Goal: Task Accomplishment & Management: Use online tool/utility

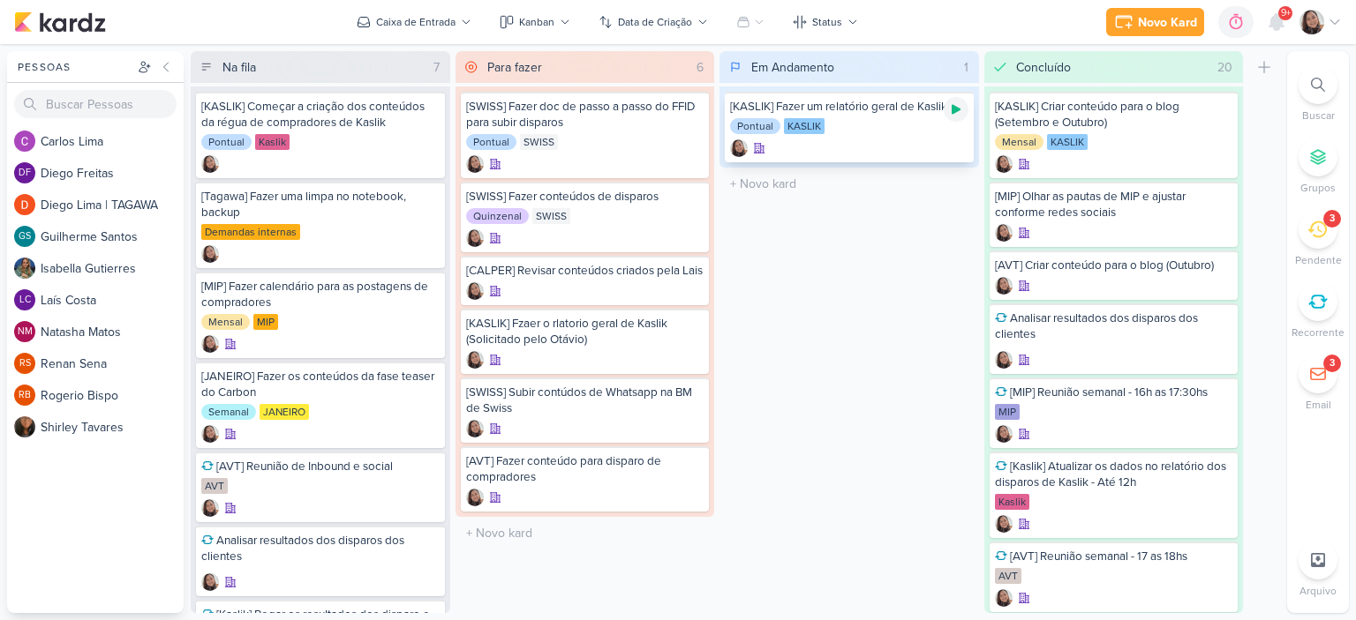
click at [958, 112] on icon at bounding box center [956, 109] width 14 height 14
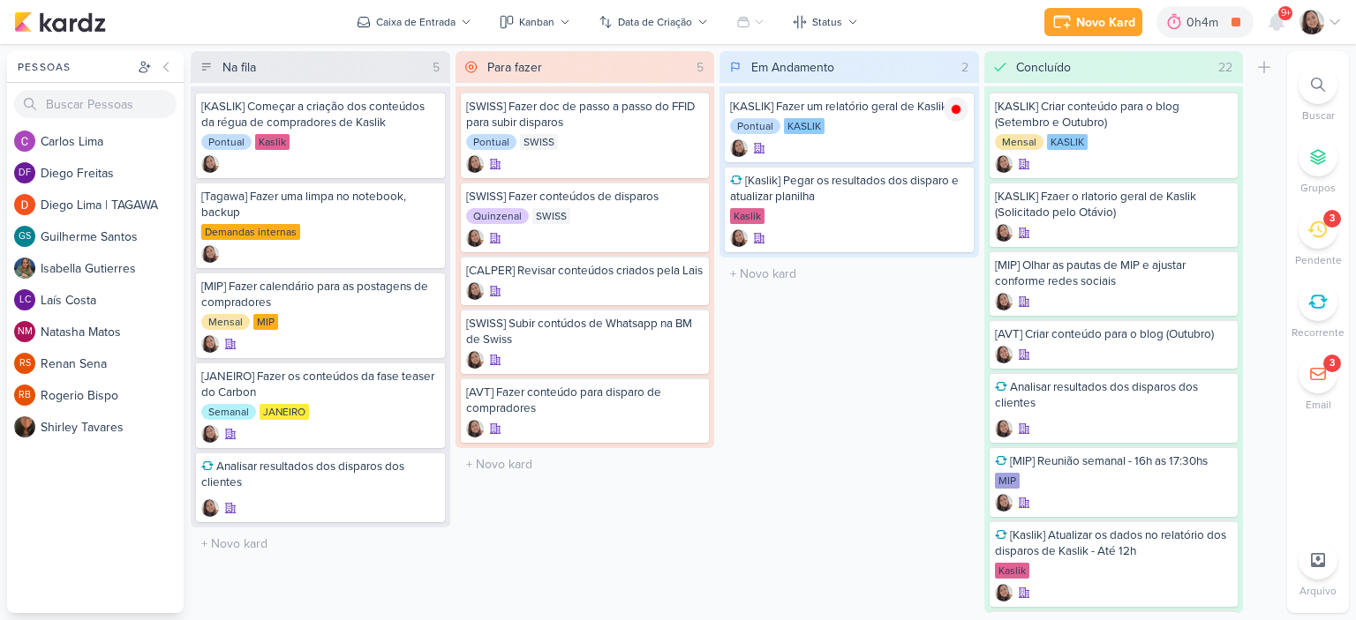
click at [1341, 18] on div "Novo Kard Ctrl + k 0h4m [KASLIK] Fazer um relatório geral de Kaslik 0h4m Hoje 0…" at bounding box center [678, 22] width 1356 height 44
click at [1334, 22] on icon at bounding box center [1334, 22] width 14 height 14
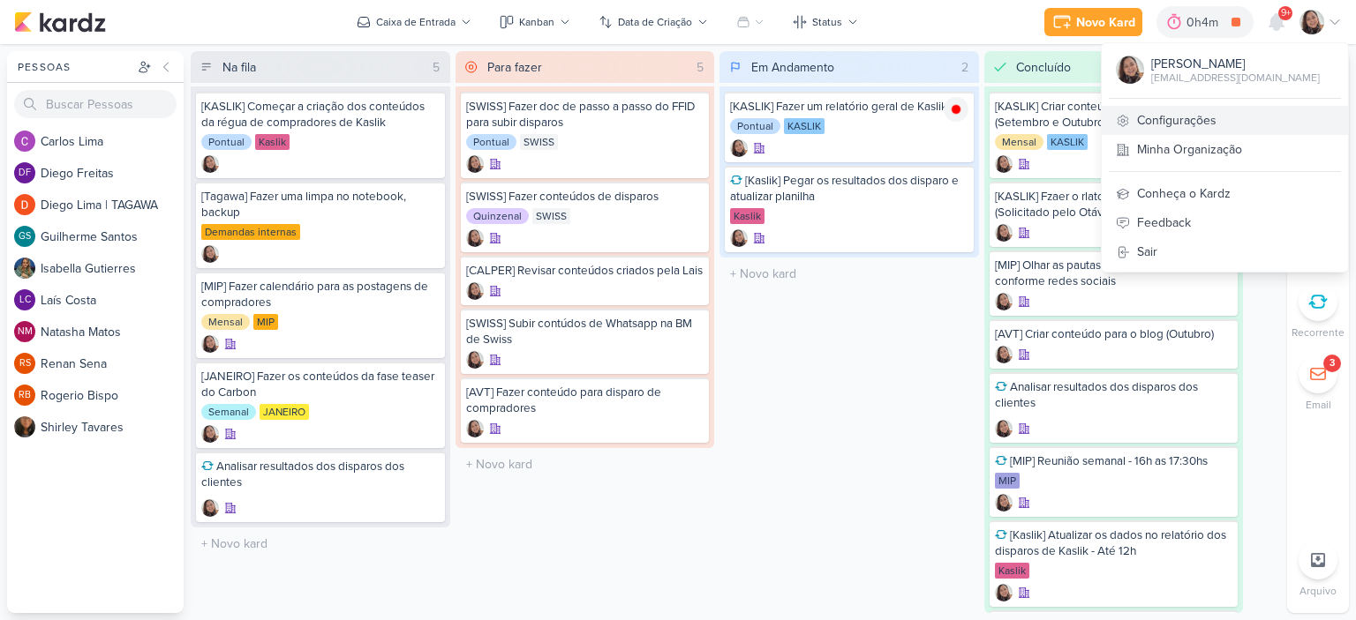
click at [1217, 115] on link "Configurações" at bounding box center [1224, 120] width 246 height 29
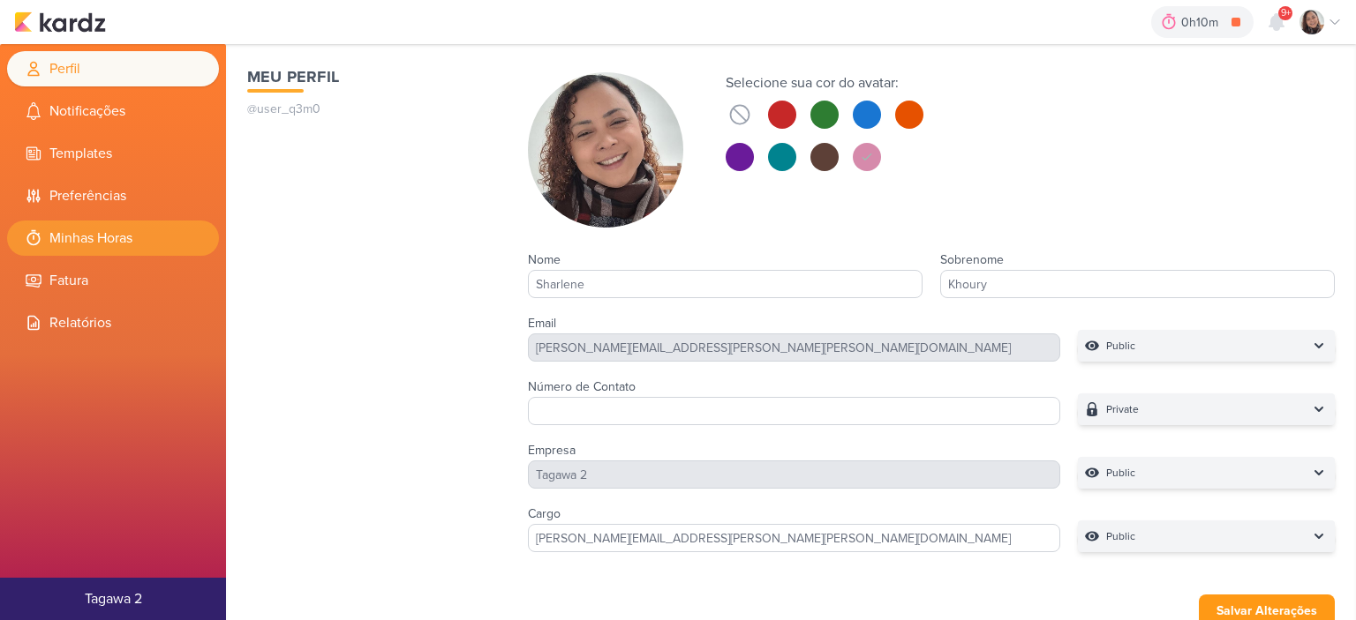
click at [105, 241] on li "Minhas Horas" at bounding box center [113, 238] width 212 height 35
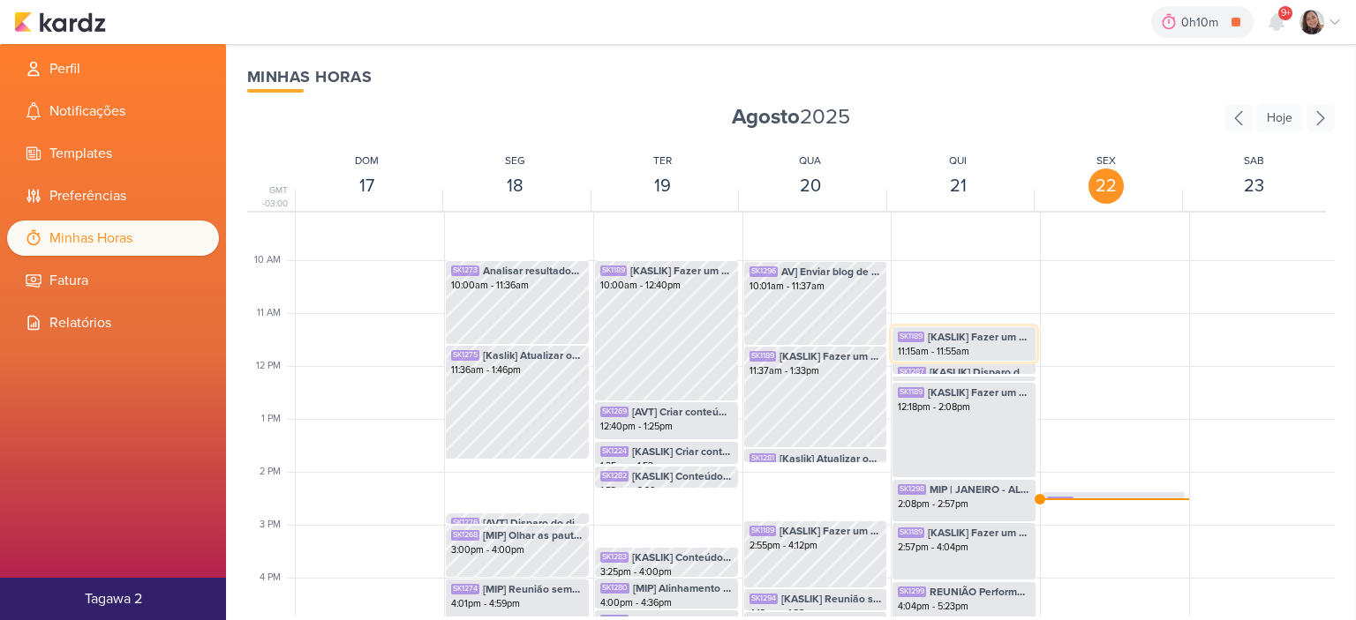
scroll to position [593, 0]
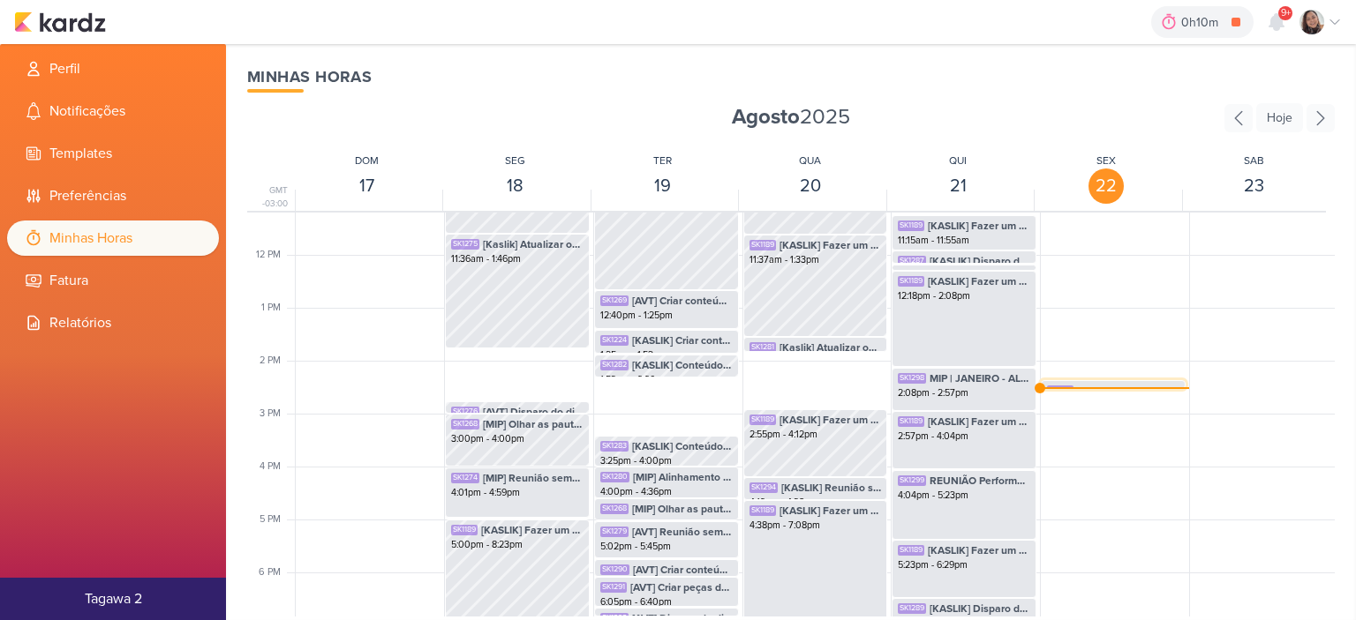
click at [1077, 387] on span "[KASLIK] Fazer um relatório geral de Kaslik" at bounding box center [1128, 391] width 102 height 16
select select "pm"
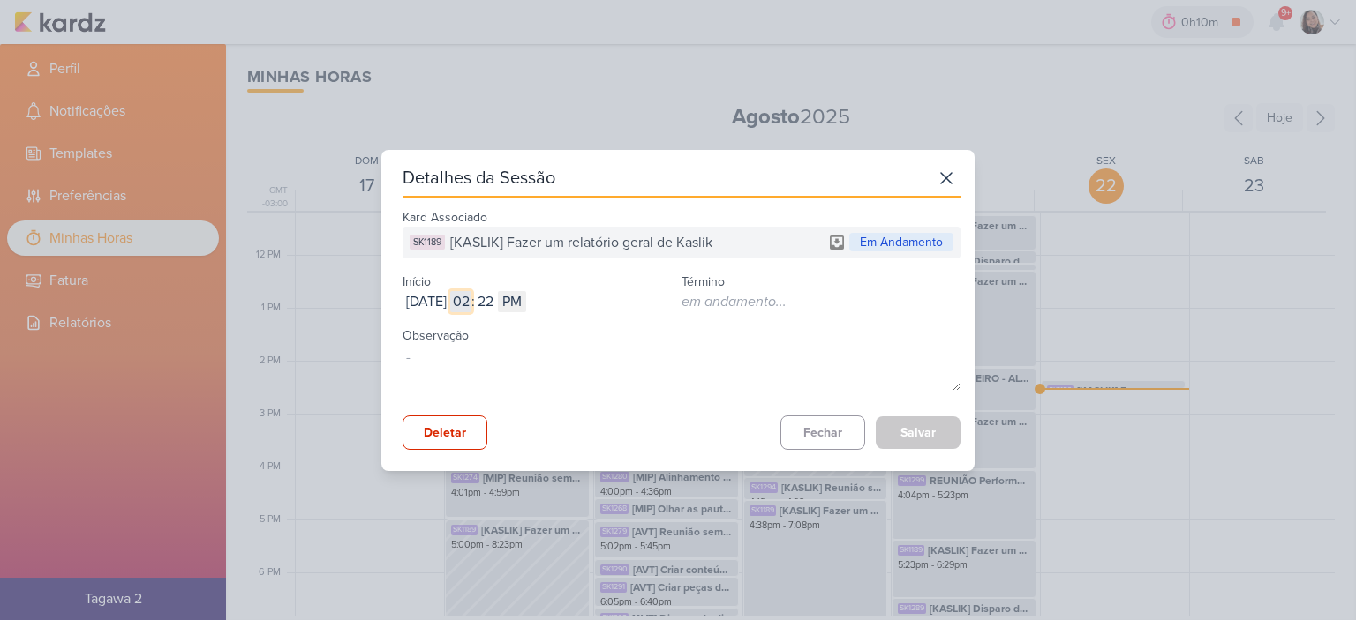
click at [471, 293] on input "02" at bounding box center [460, 301] width 21 height 21
type input "09"
click at [496, 299] on input "22" at bounding box center [485, 301] width 21 height 21
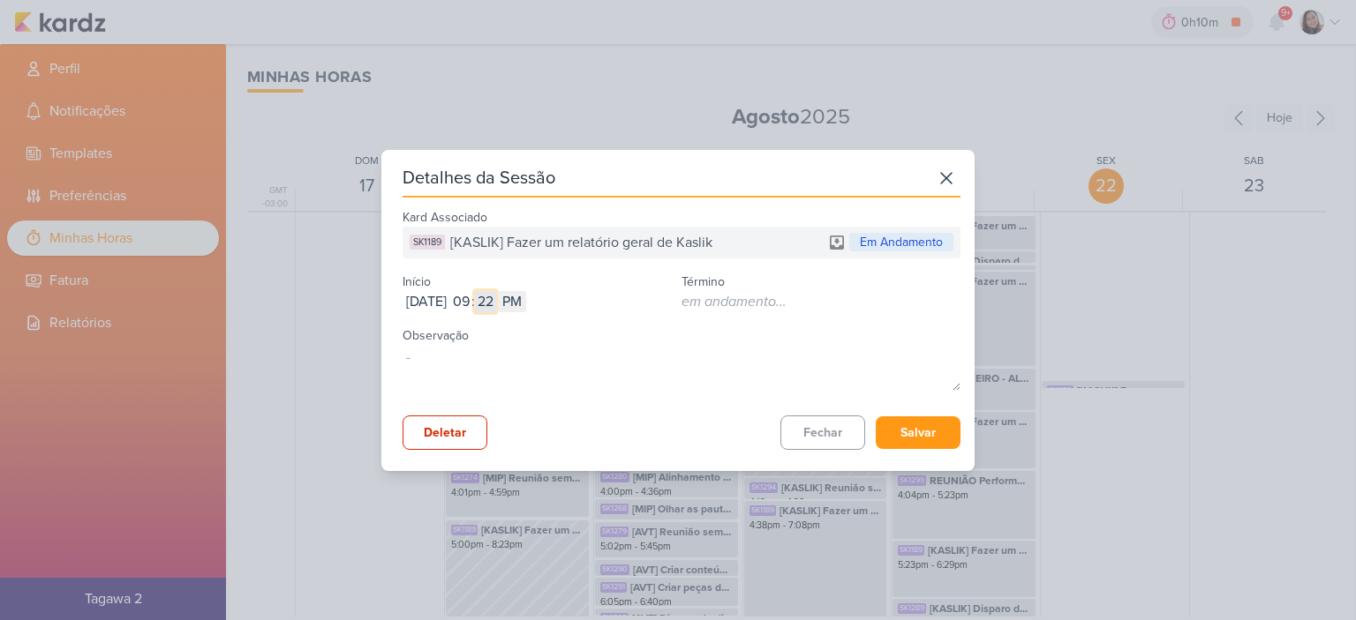
click at [496, 299] on input "22" at bounding box center [485, 301] width 21 height 21
type input "34"
click at [526, 300] on select "AM PM" at bounding box center [512, 301] width 28 height 21
select select "am"
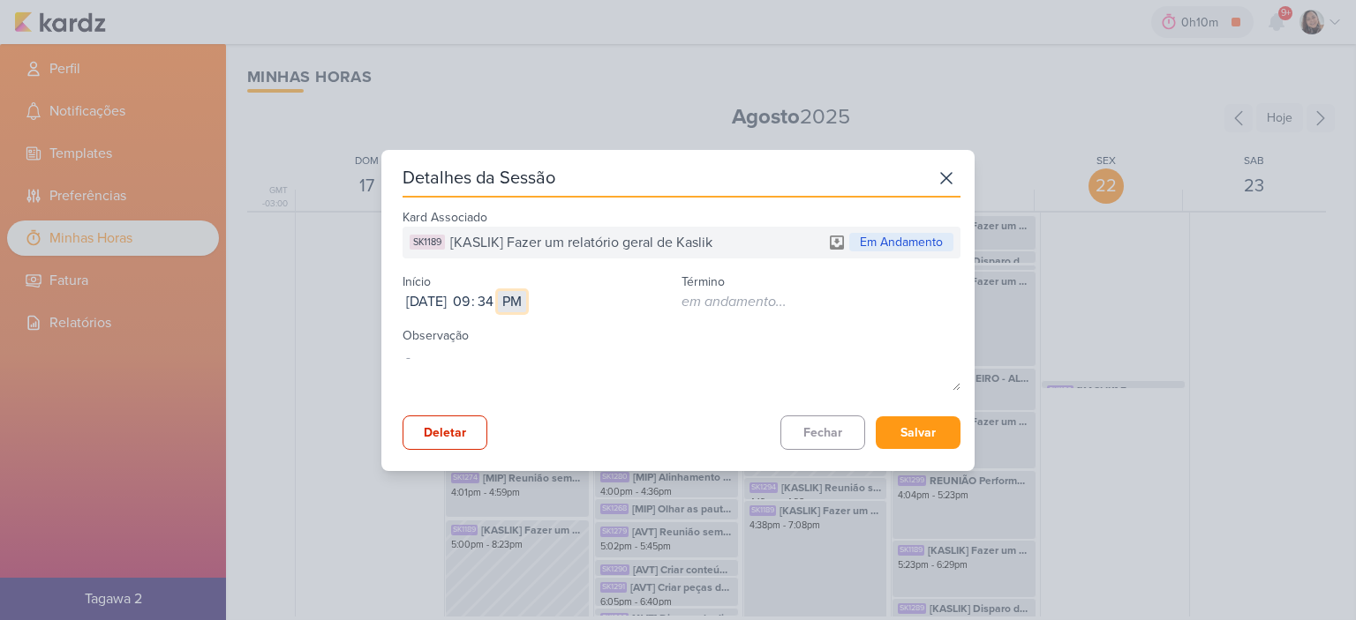
click at [526, 291] on select "AM PM" at bounding box center [512, 301] width 28 height 21
click at [908, 418] on button "Salvar" at bounding box center [917, 433] width 85 height 33
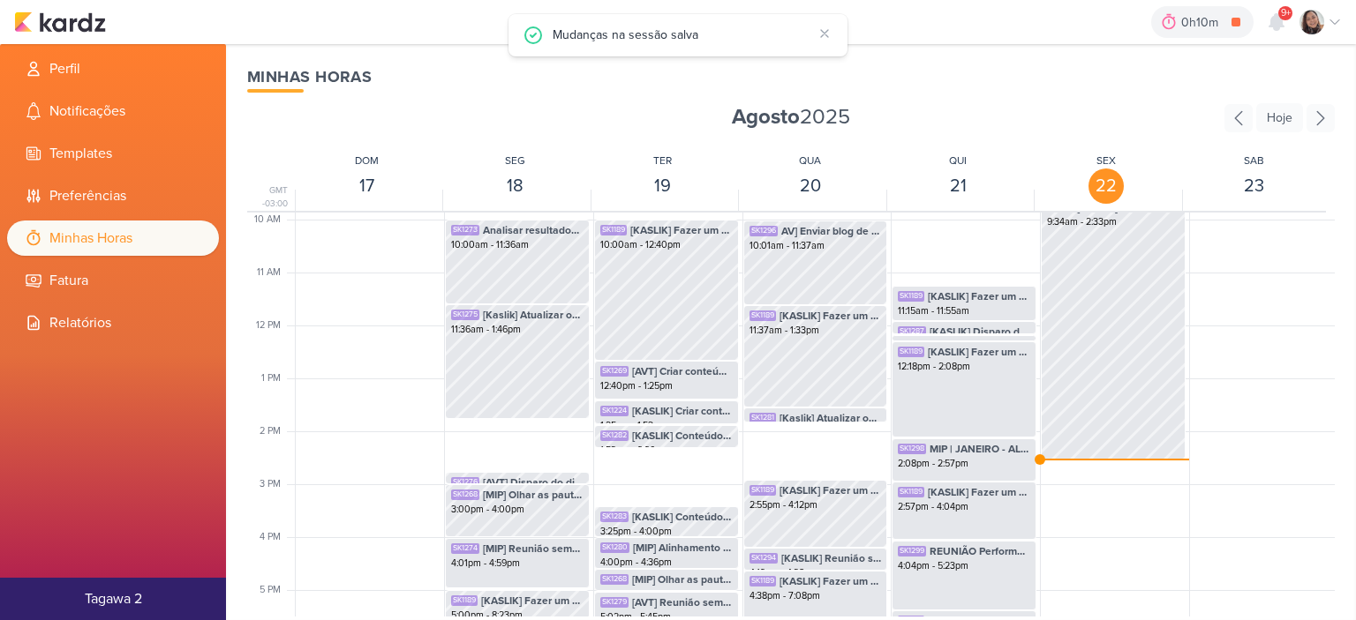
scroll to position [417, 0]
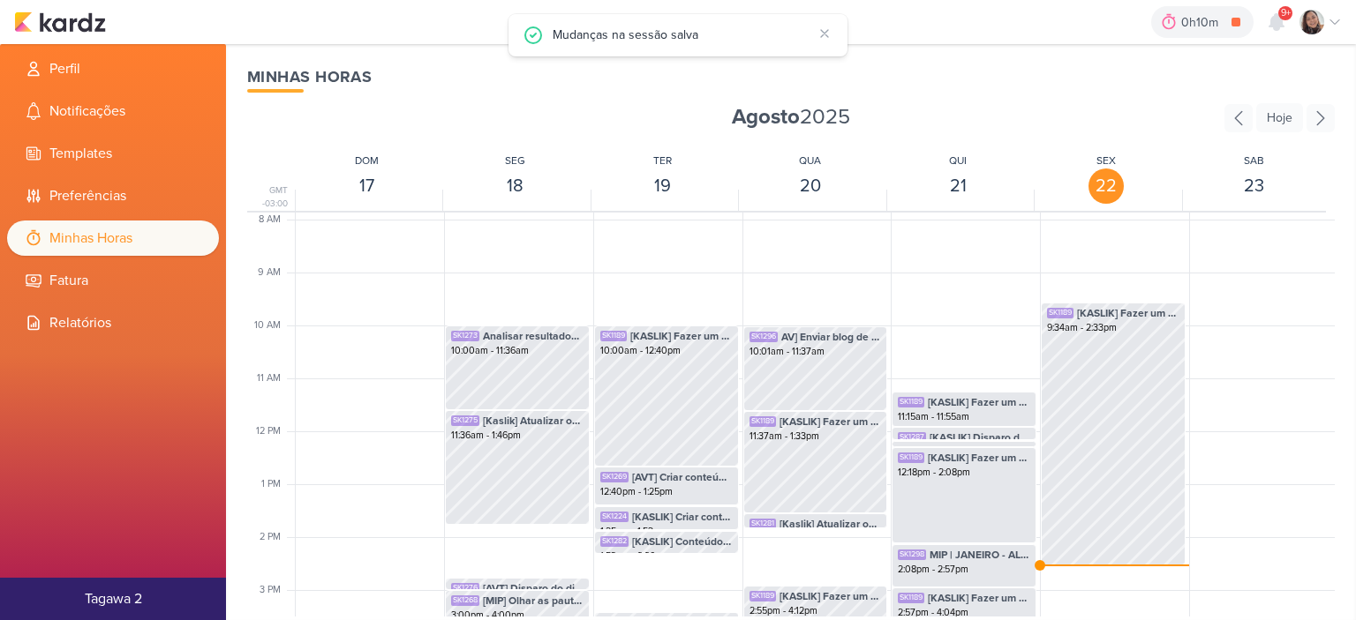
click at [66, 3] on div "0h10m [KASLIK] Fazer um relatório geral de Kaslik 0h0m Hoje 0h10m Semana 0h0m M…" at bounding box center [677, 22] width 1327 height 44
click at [68, 27] on img at bounding box center [60, 21] width 92 height 21
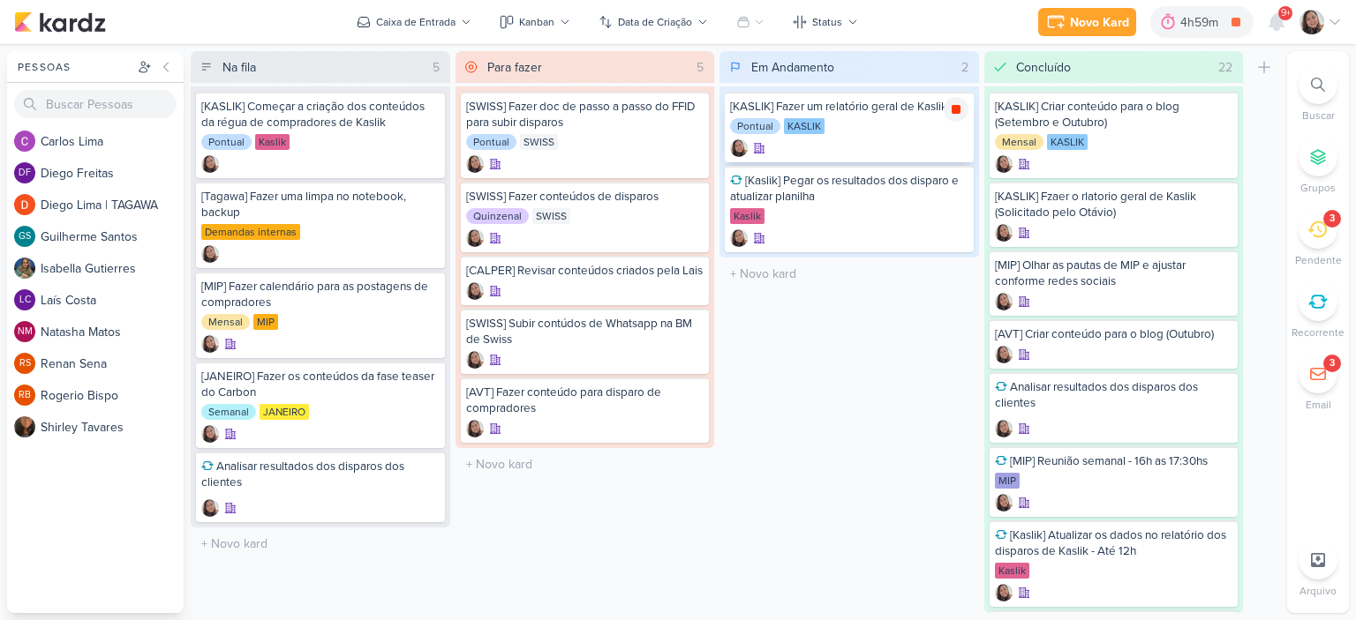
click at [954, 111] on icon at bounding box center [955, 109] width 9 height 9
